Goal: Navigation & Orientation: Find specific page/section

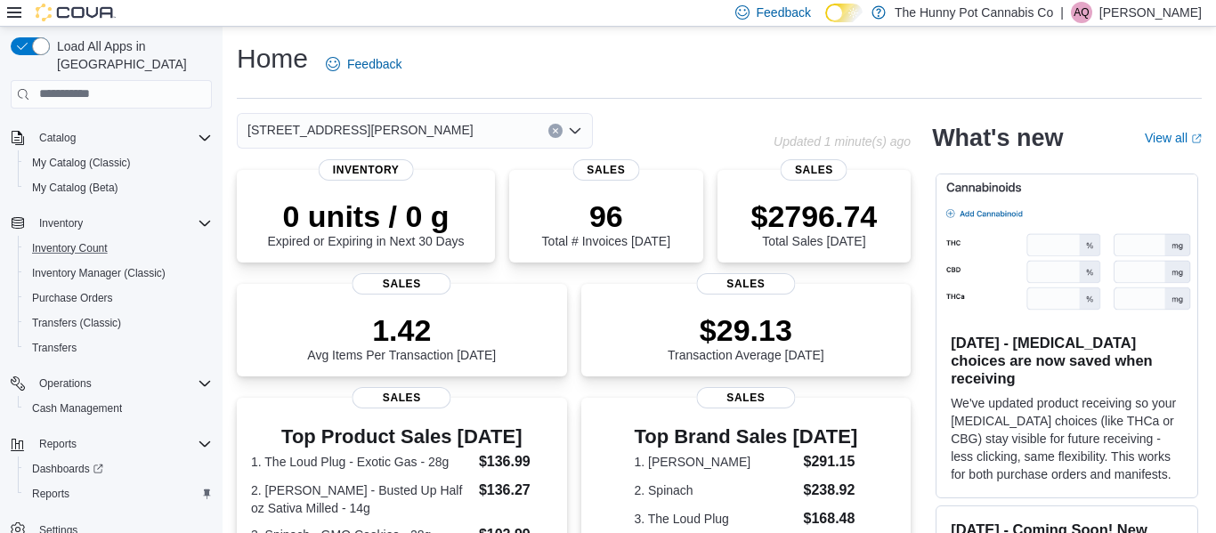
scroll to position [156, 0]
click at [54, 484] on span "Reports" at bounding box center [50, 491] width 37 height 14
